Goal: Task Accomplishment & Management: Manage account settings

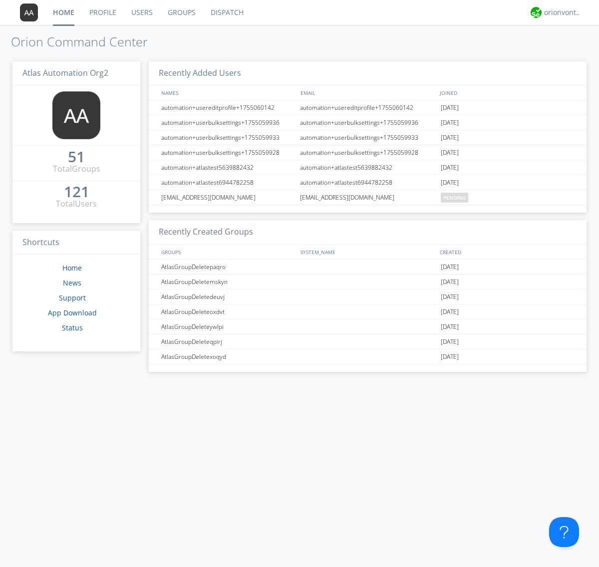
click at [141, 12] on link "Users" at bounding box center [142, 12] width 36 height 25
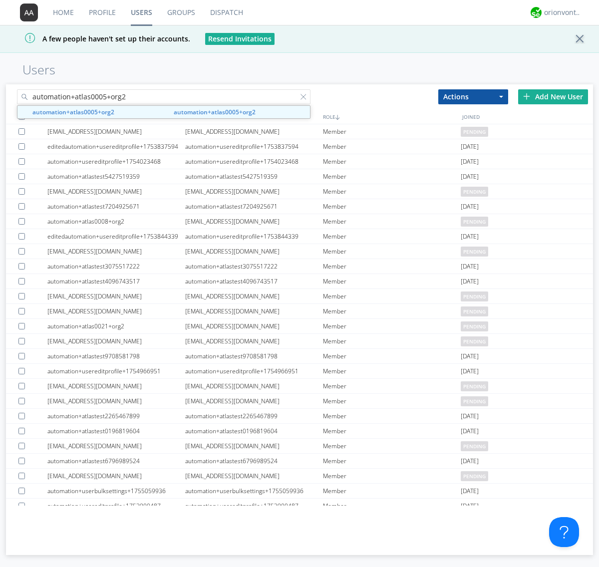
type input "automation+atlas0005+org2"
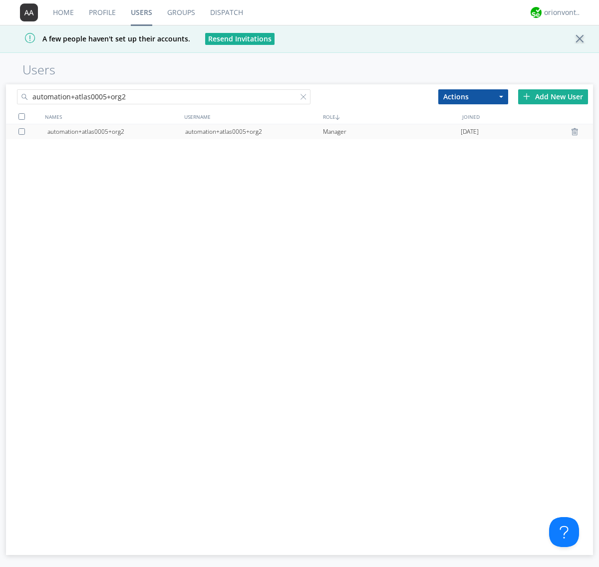
click at [253, 131] on div "automation+atlas0005+org2" at bounding box center [254, 131] width 138 height 15
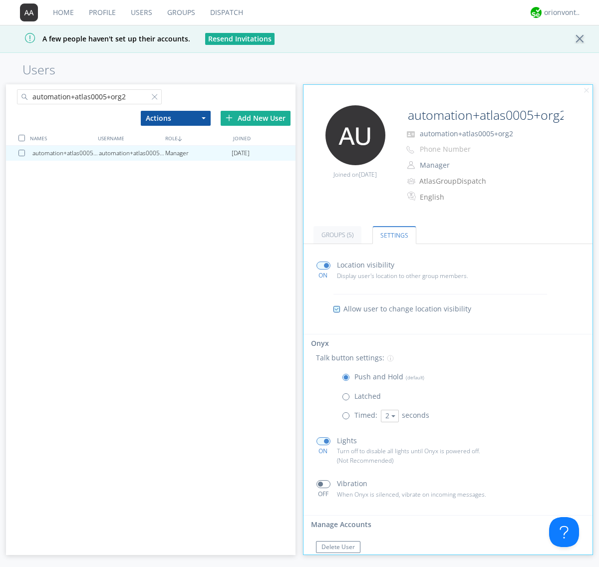
click at [348, 418] on span at bounding box center [348, 418] width 12 height 12
click at [0, 0] on input "radio" at bounding box center [0, 0] width 0 height 0
click at [388, 416] on button "2" at bounding box center [390, 416] width 18 height 12
click at [0, 0] on link "5" at bounding box center [0, 0] width 0 height 0
click at [388, 416] on button "5" at bounding box center [390, 416] width 18 height 12
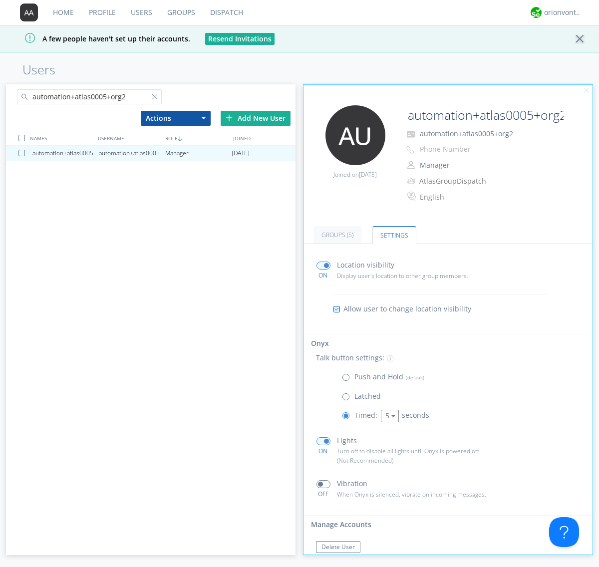
click at [0, 0] on link "3" at bounding box center [0, 0] width 0 height 0
click at [348, 379] on span at bounding box center [348, 379] width 12 height 12
click at [0, 0] on input "radio" at bounding box center [0, 0] width 0 height 0
